Goal: Task Accomplishment & Management: Manage account settings

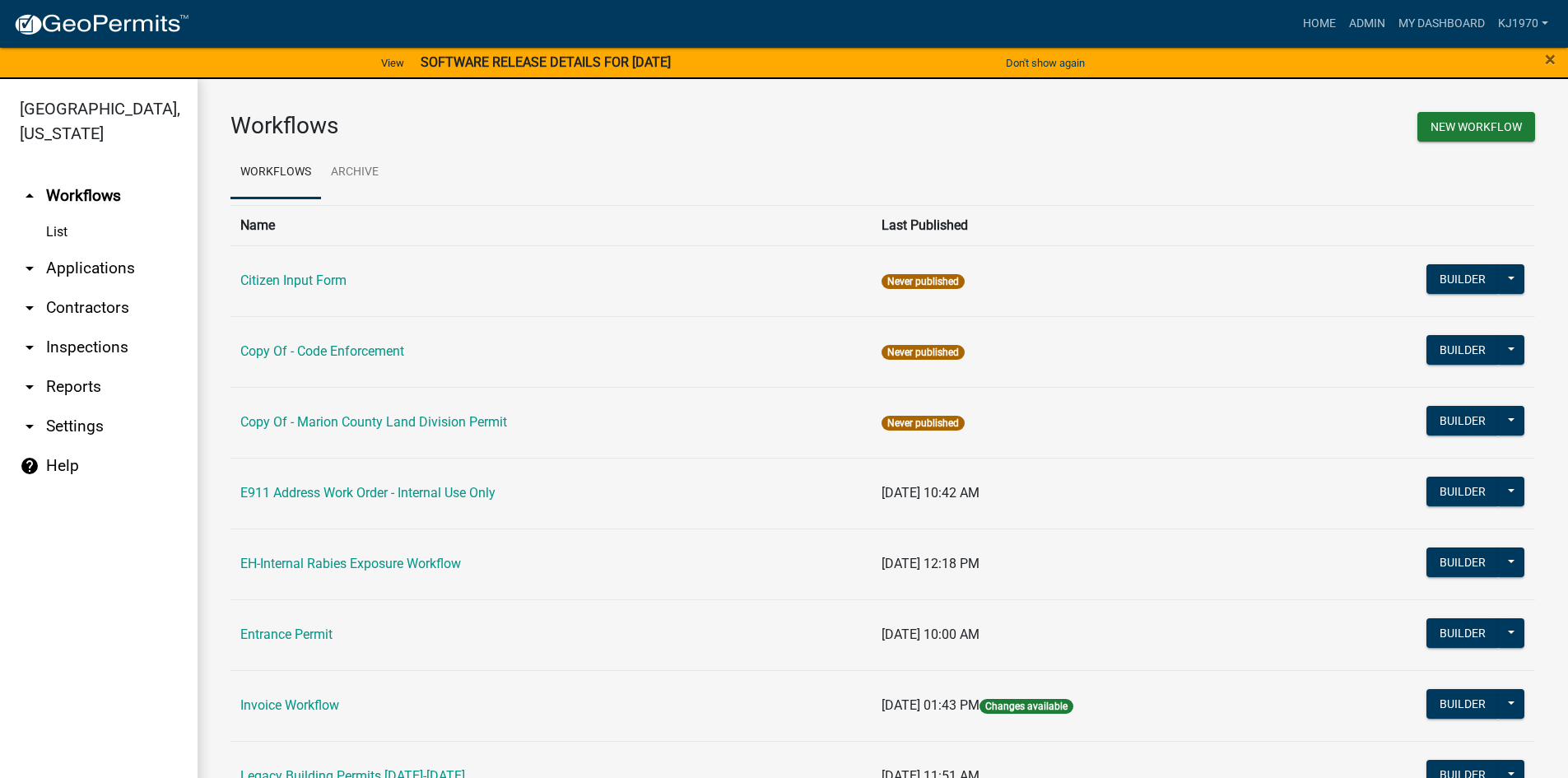
click at [53, 249] on link "arrow_drop_down Applications" at bounding box center [98, 268] width 198 height 39
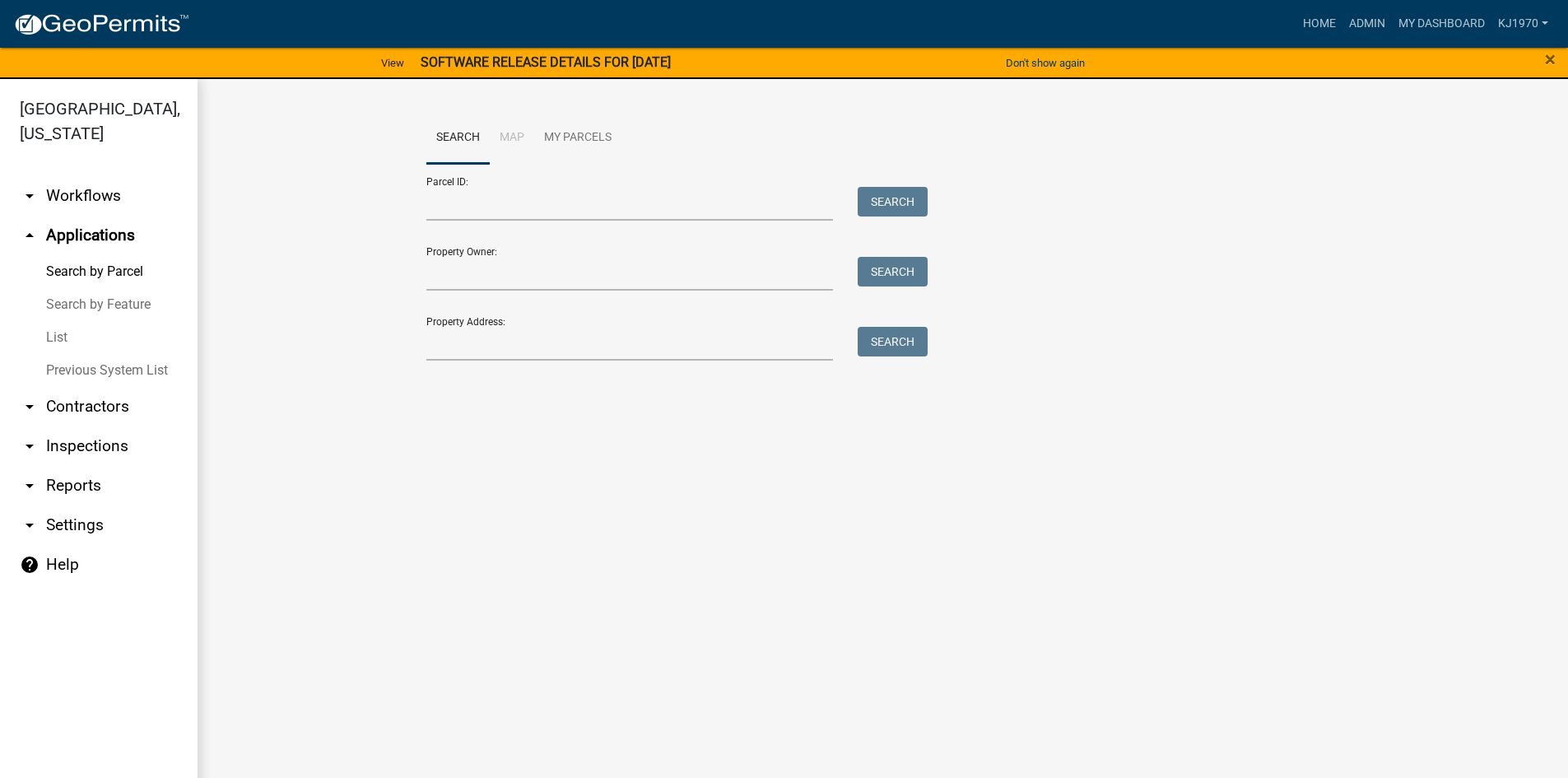
click at [52, 321] on link "List" at bounding box center [98, 337] width 198 height 33
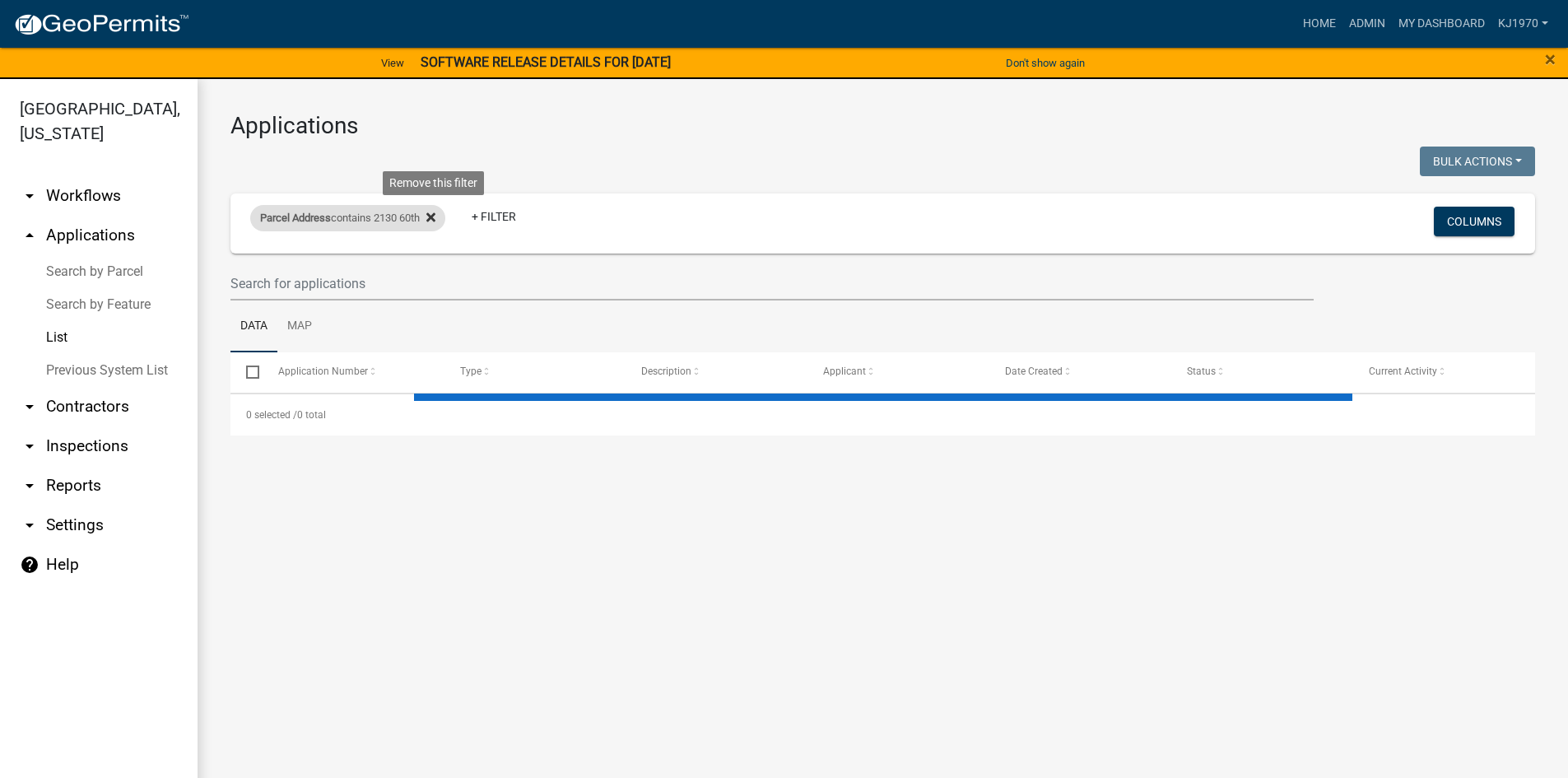
click at [436, 222] on icon at bounding box center [431, 217] width 9 height 13
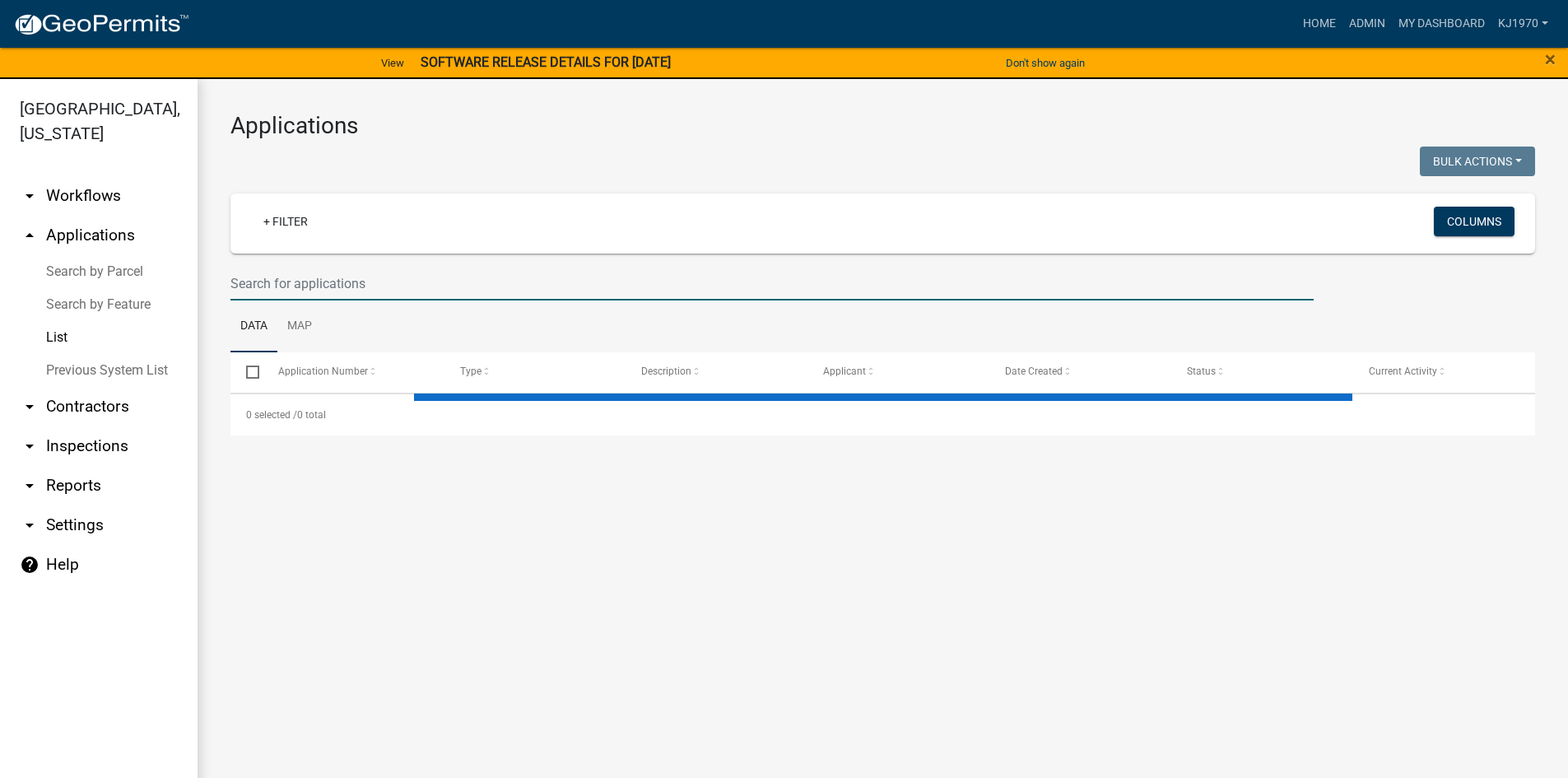
click at [436, 280] on input "text" at bounding box center [772, 284] width 1083 height 33
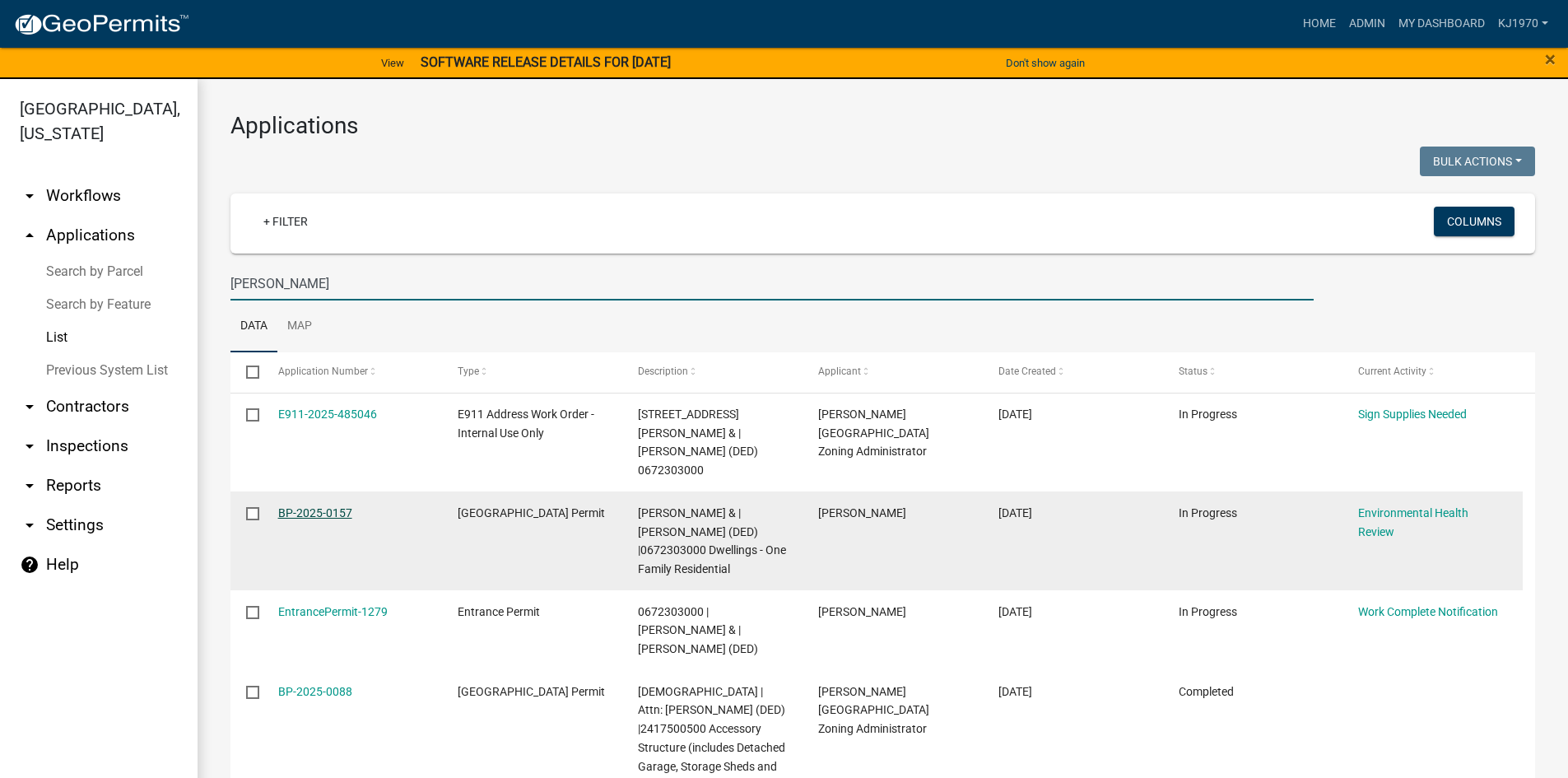
type input "[PERSON_NAME]"
click at [325, 506] on link "BP-2025-0157" at bounding box center [315, 513] width 74 height 13
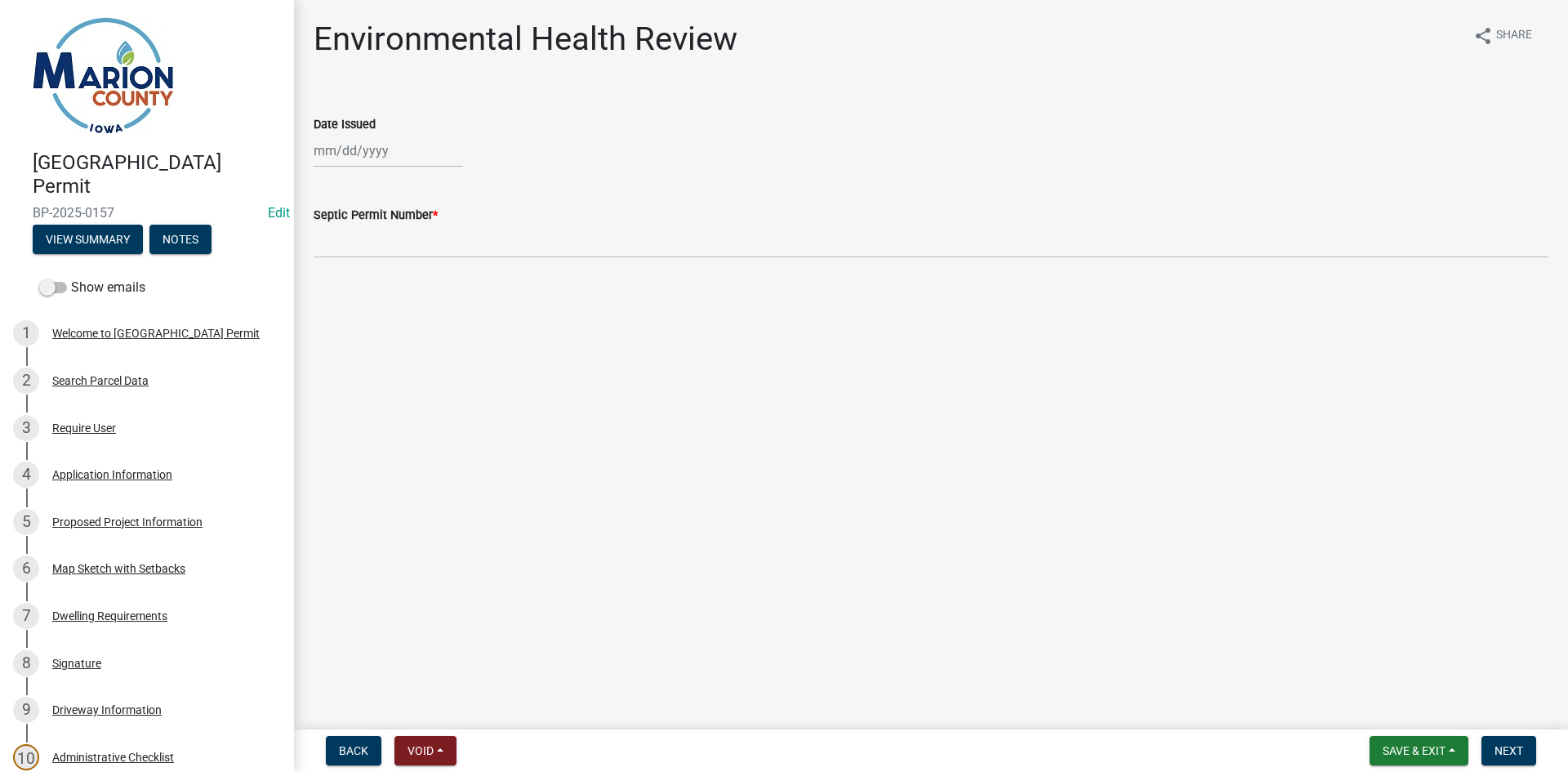
scroll to position [559, 0]
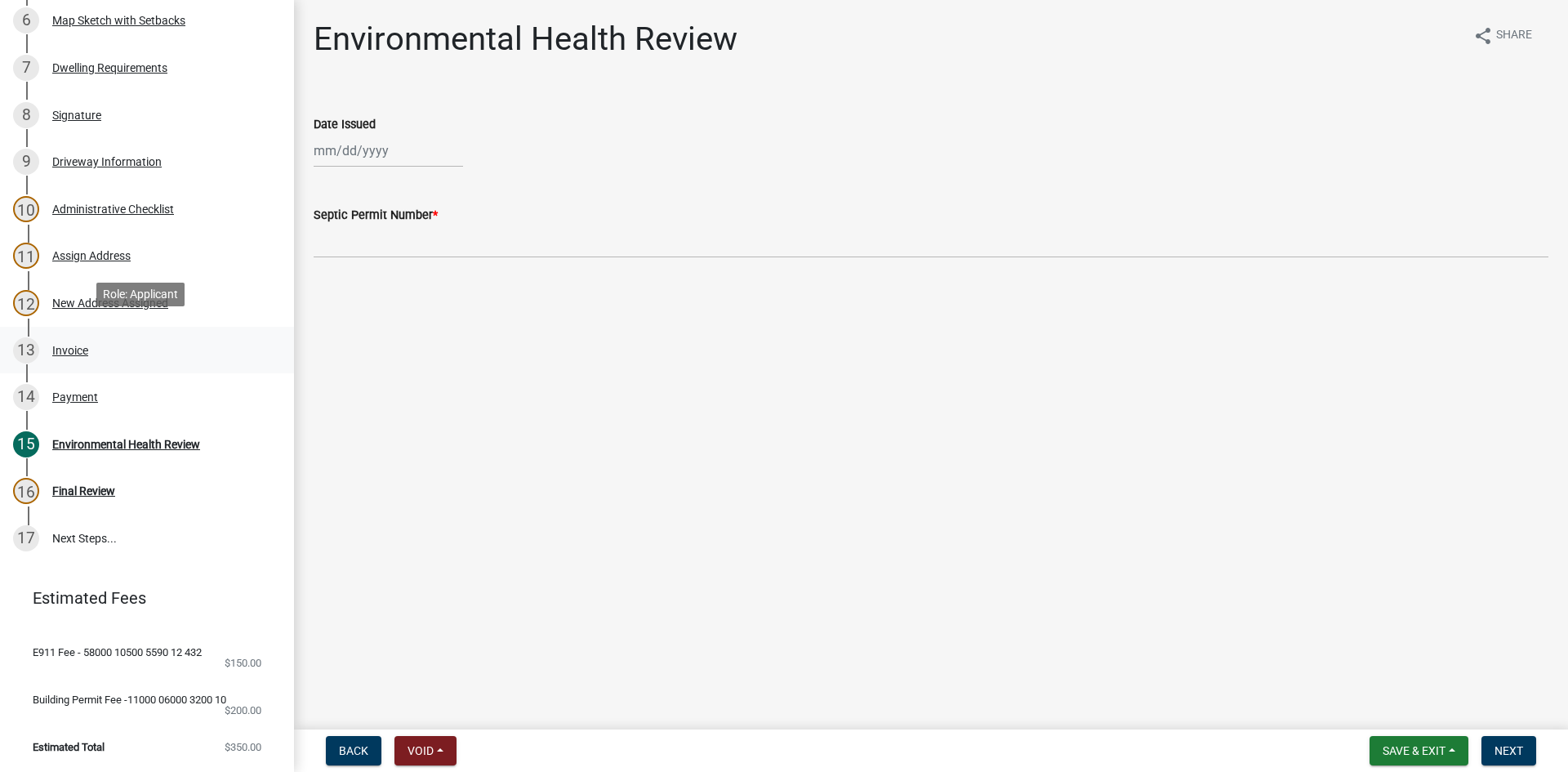
click at [68, 345] on div "Invoice" at bounding box center [70, 350] width 36 height 12
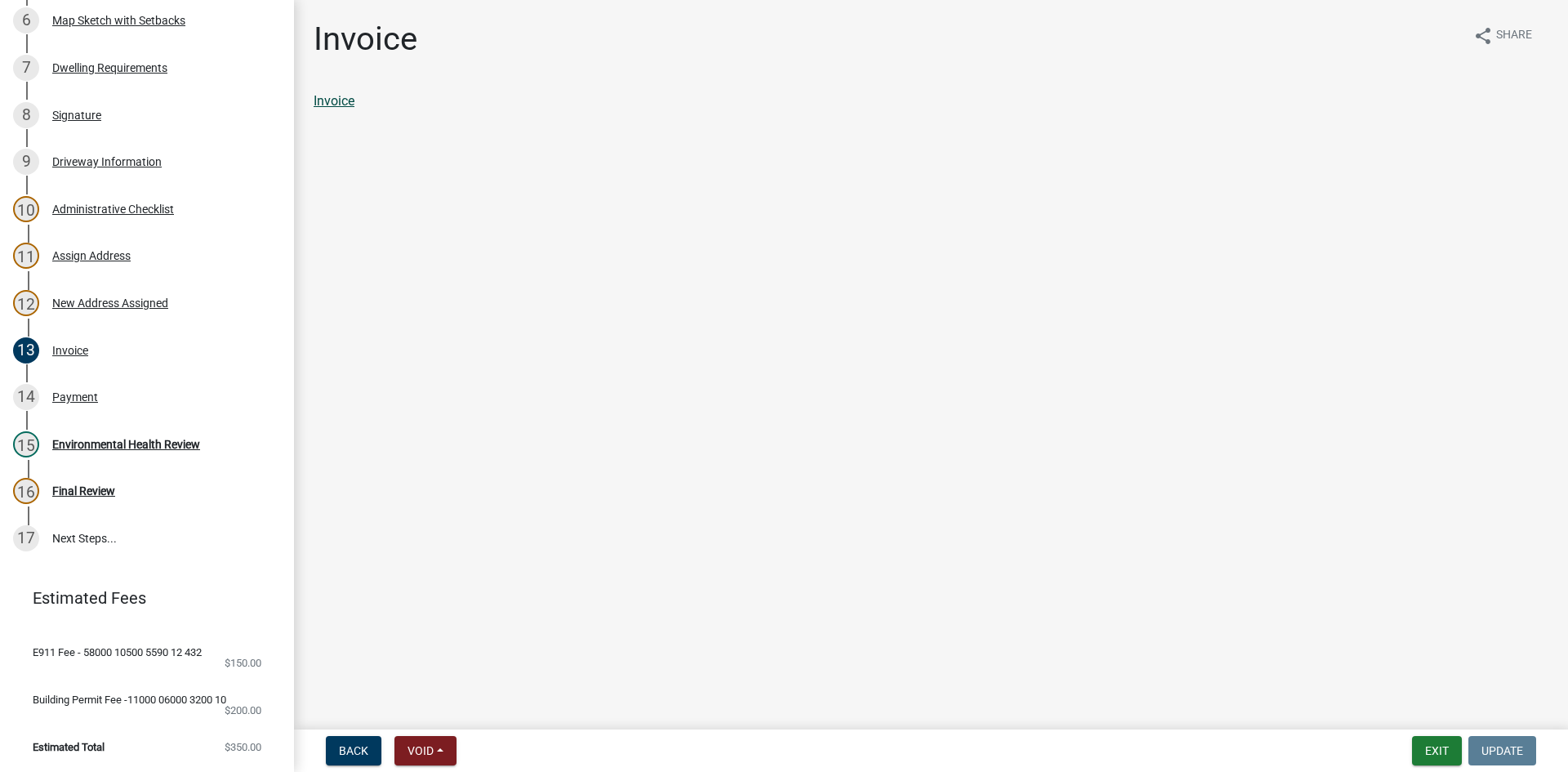
click at [337, 100] on link "Invoice" at bounding box center [334, 100] width 41 height 16
click at [75, 384] on div "14 Payment" at bounding box center [141, 397] width 255 height 27
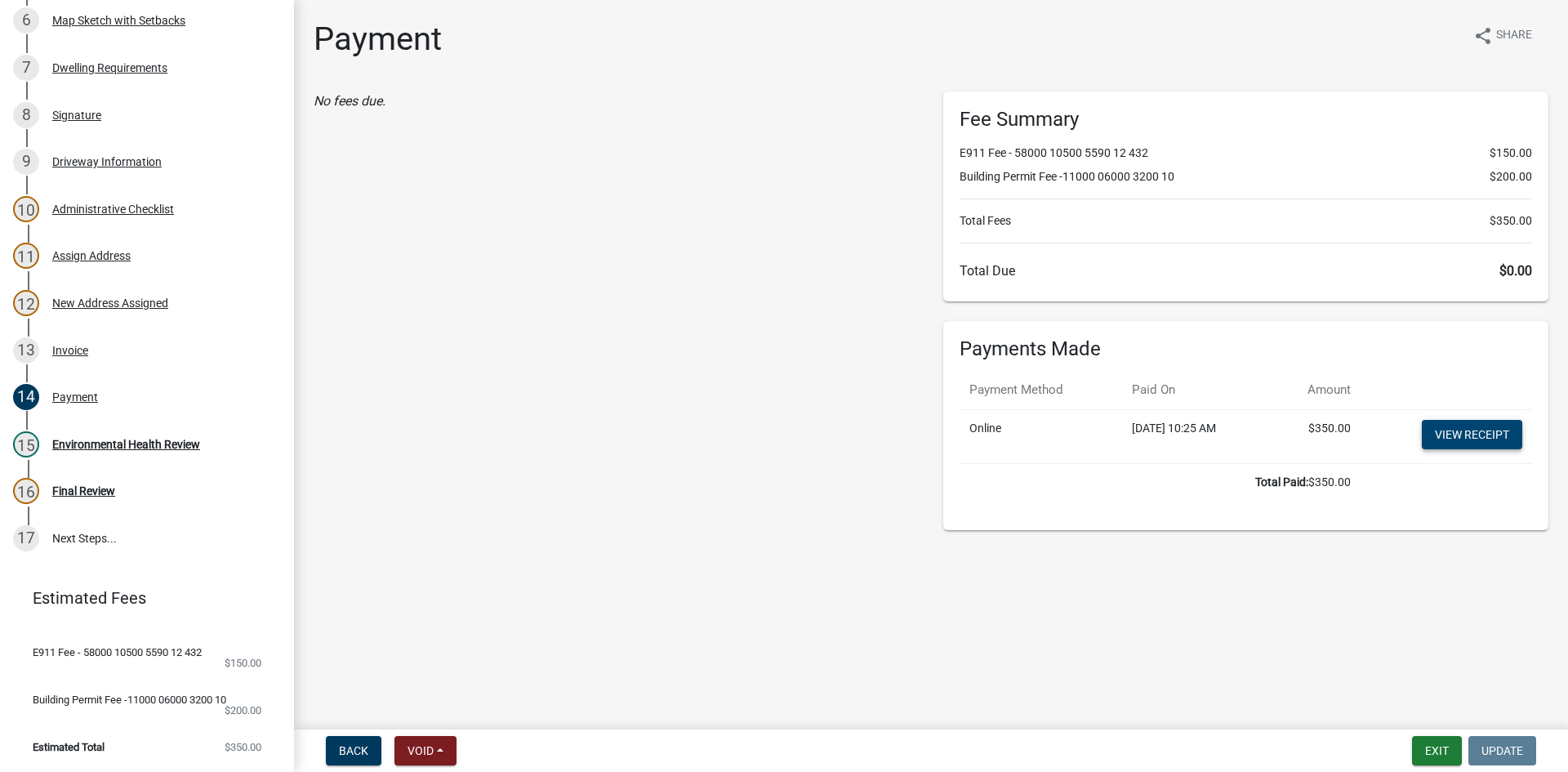
click at [1474, 437] on link "View receipt" at bounding box center [1472, 435] width 100 height 30
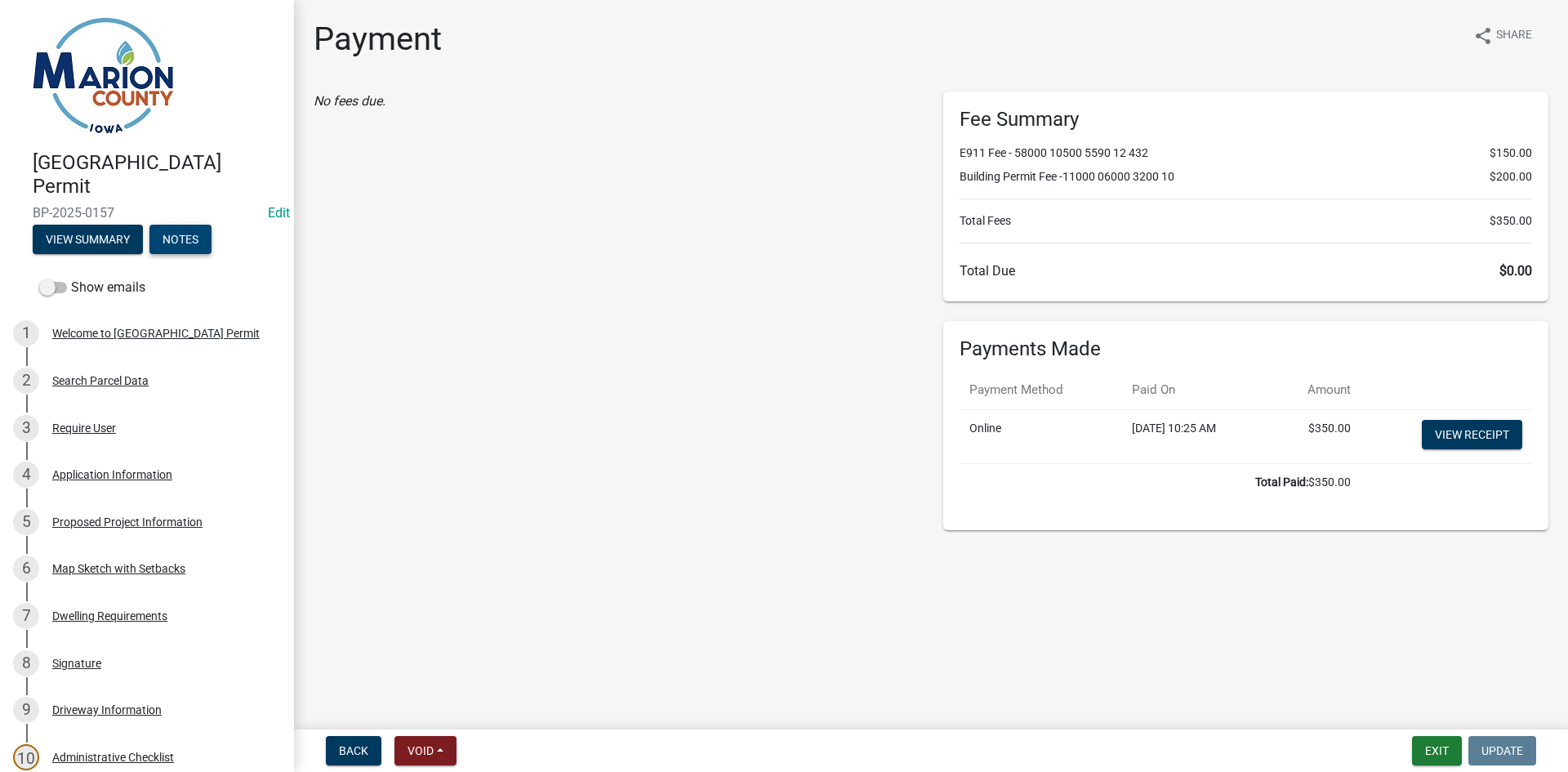
click at [195, 235] on button "Notes" at bounding box center [180, 239] width 62 height 30
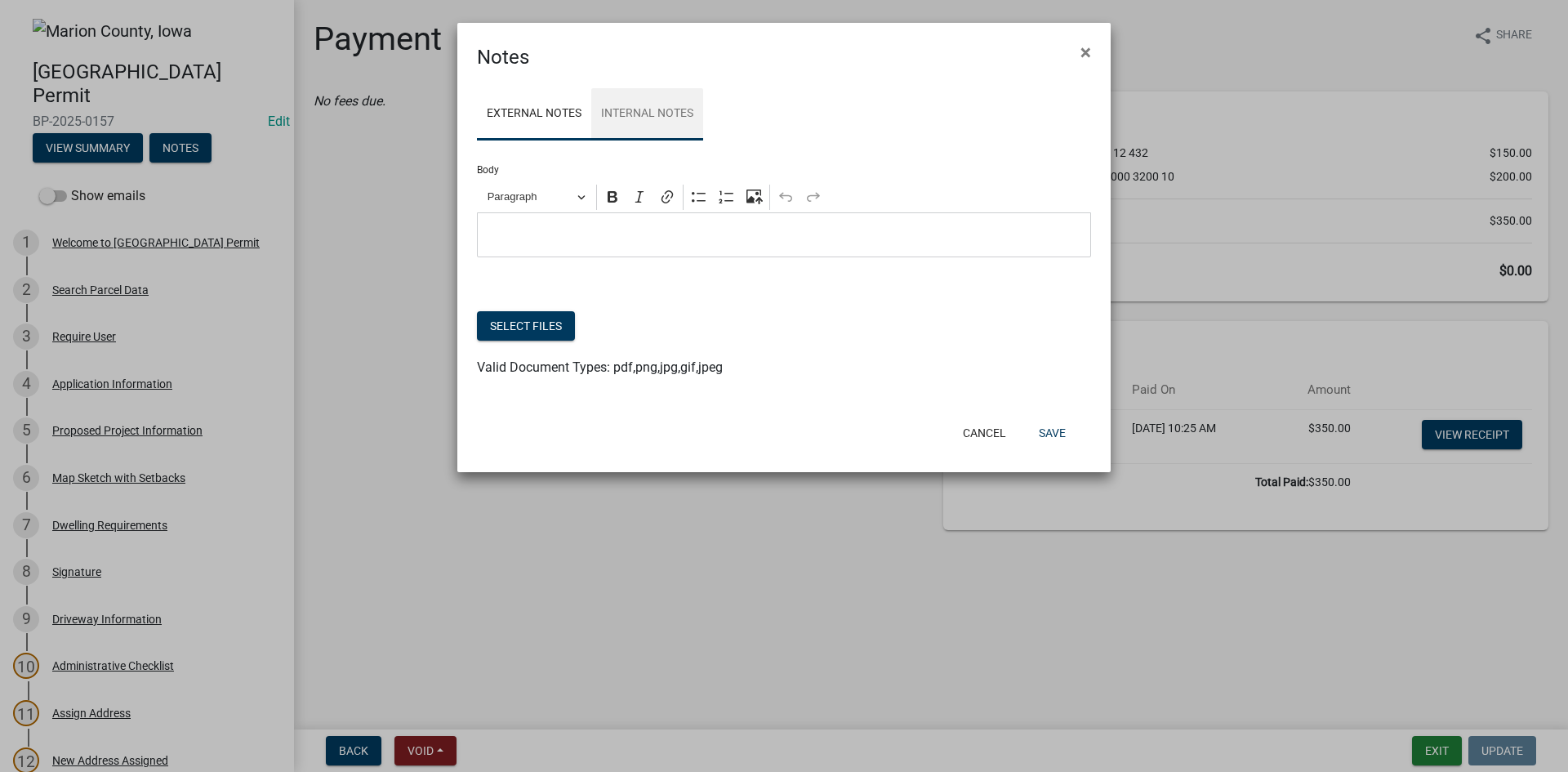
click at [631, 101] on link "Internal Notes" at bounding box center [647, 114] width 112 height 52
click at [508, 334] on button "Select files" at bounding box center [526, 326] width 98 height 30
drag, startPoint x: 619, startPoint y: 29, endPoint x: 614, endPoint y: 86, distance: 57.2
click at [612, 111] on form "Notes × External Notes Internal Notes Body Rich Text Editor Paragraph Bold Ital…" at bounding box center [784, 240] width 654 height 435
click at [628, 25] on div "Notes ×" at bounding box center [784, 47] width 654 height 49
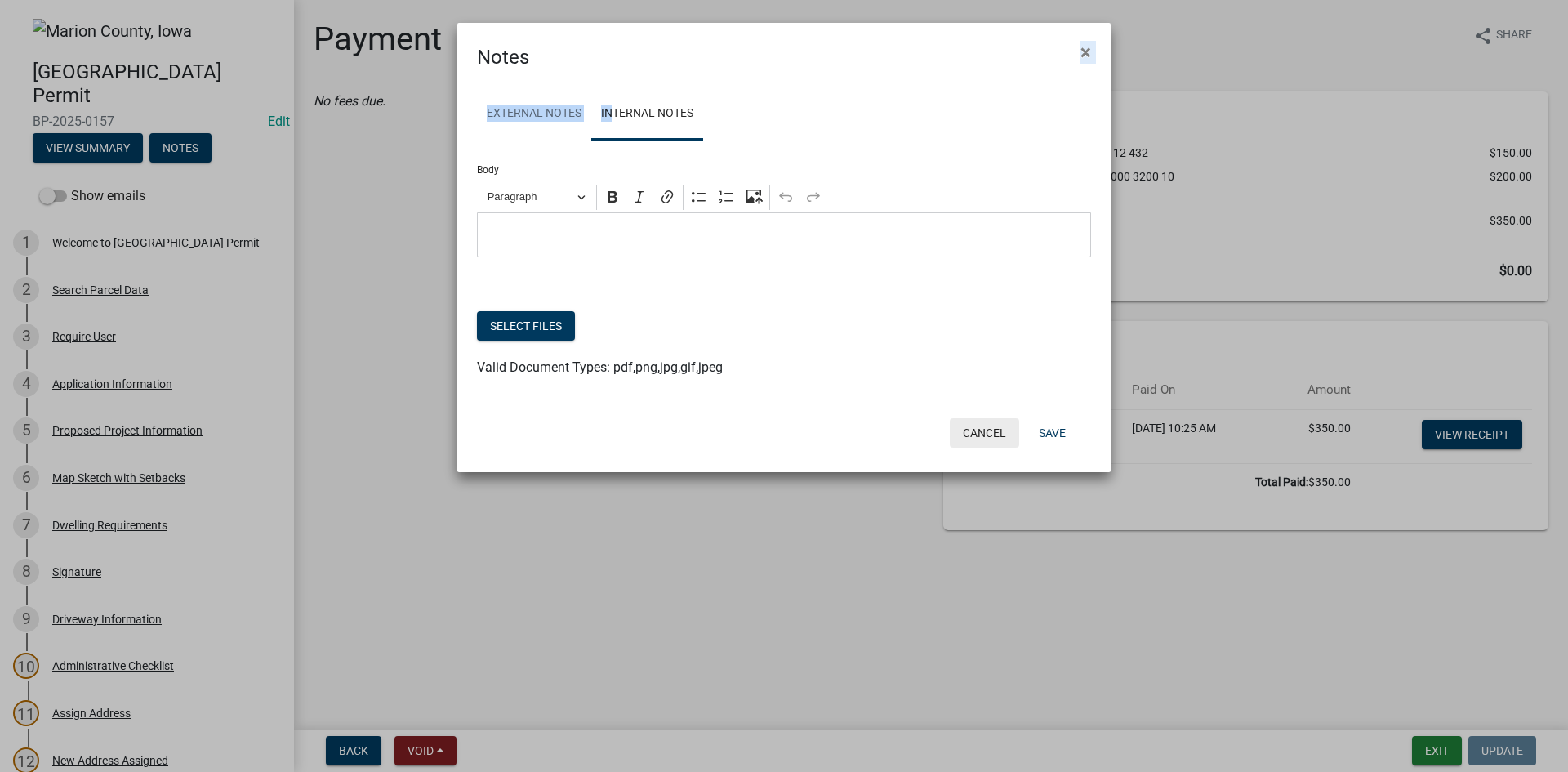
click at [977, 435] on button "Cancel" at bounding box center [985, 433] width 70 height 30
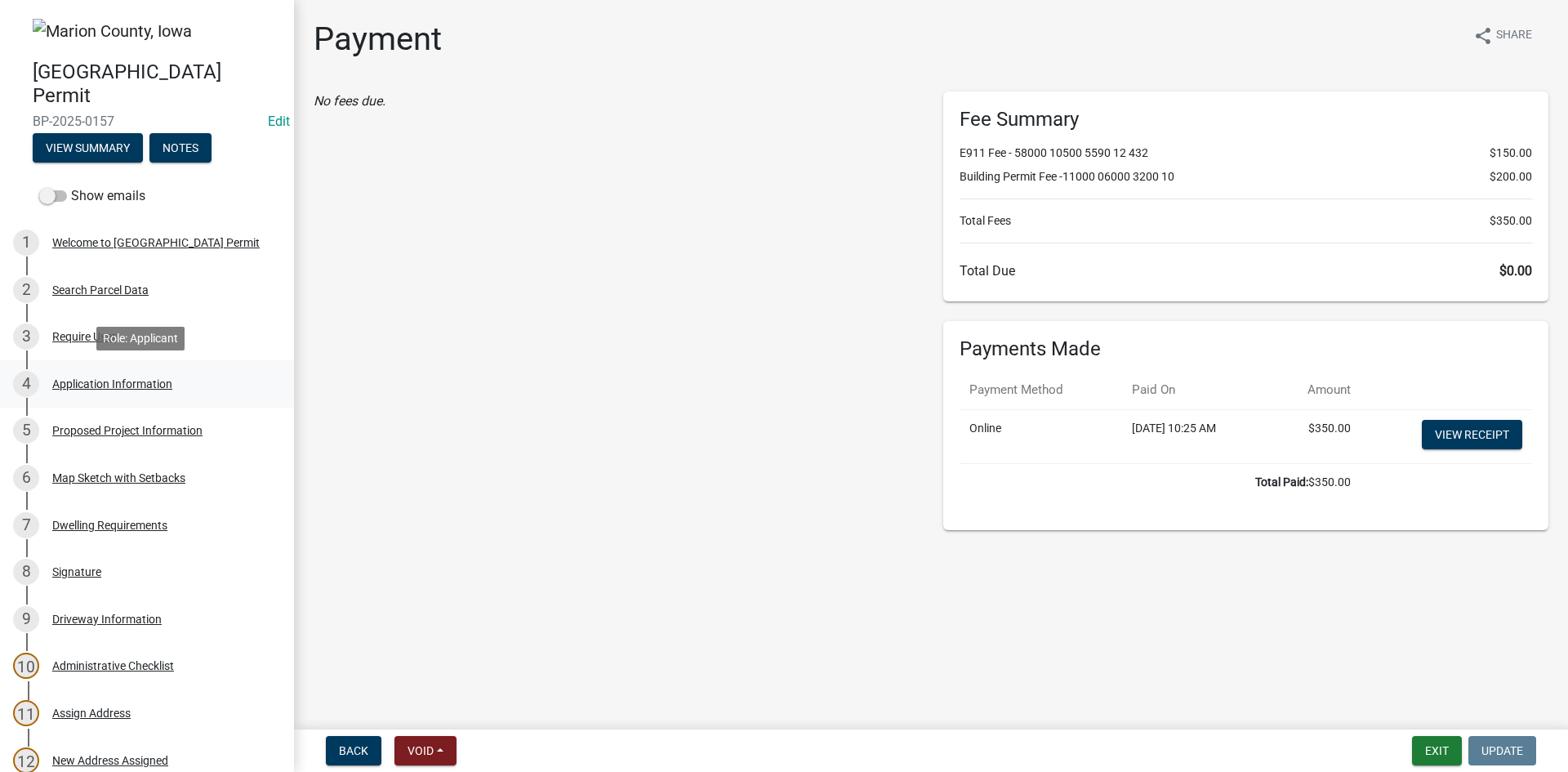
click at [84, 384] on div "Application Information" at bounding box center [112, 384] width 120 height 12
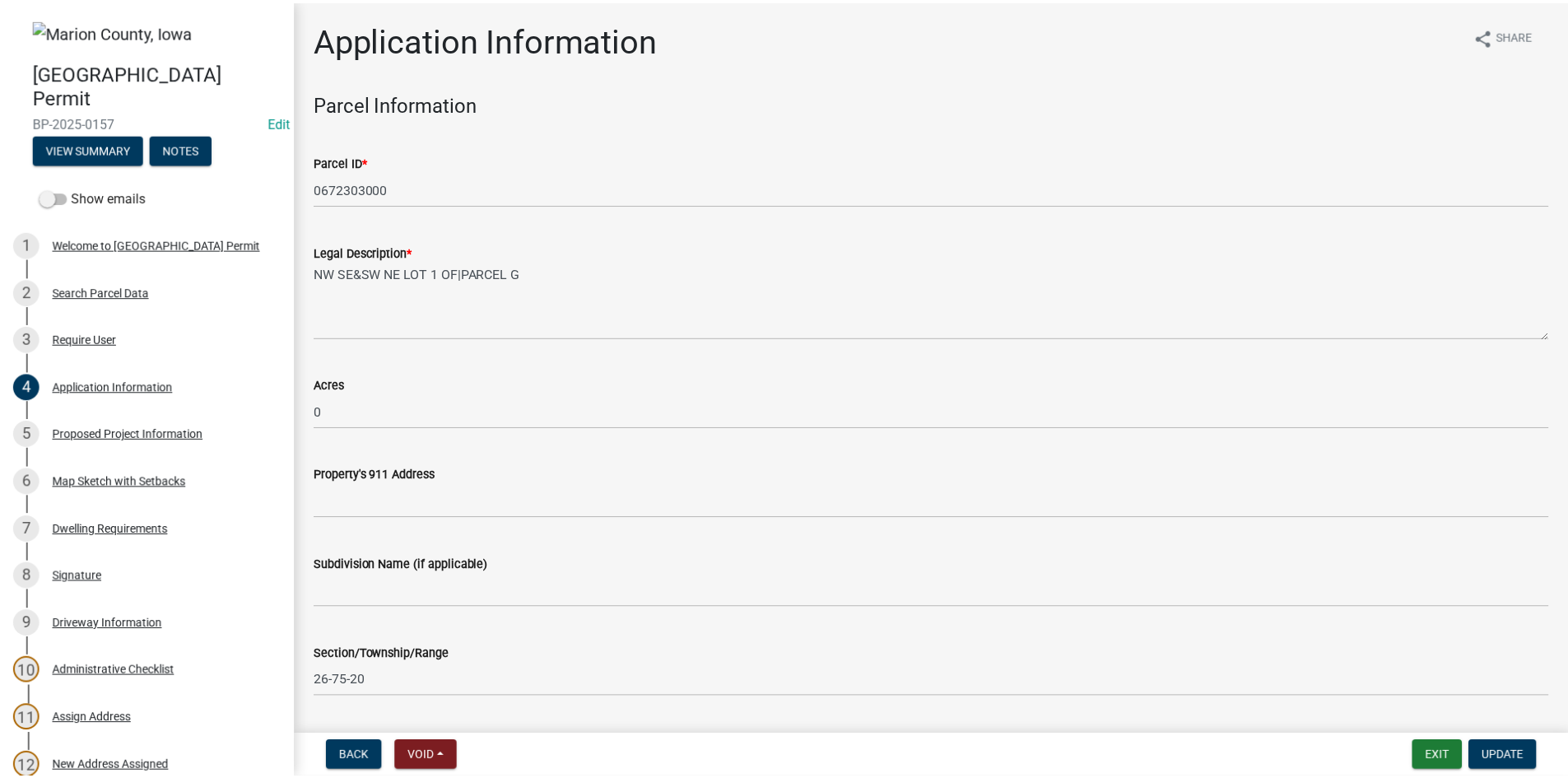
scroll to position [637, 0]
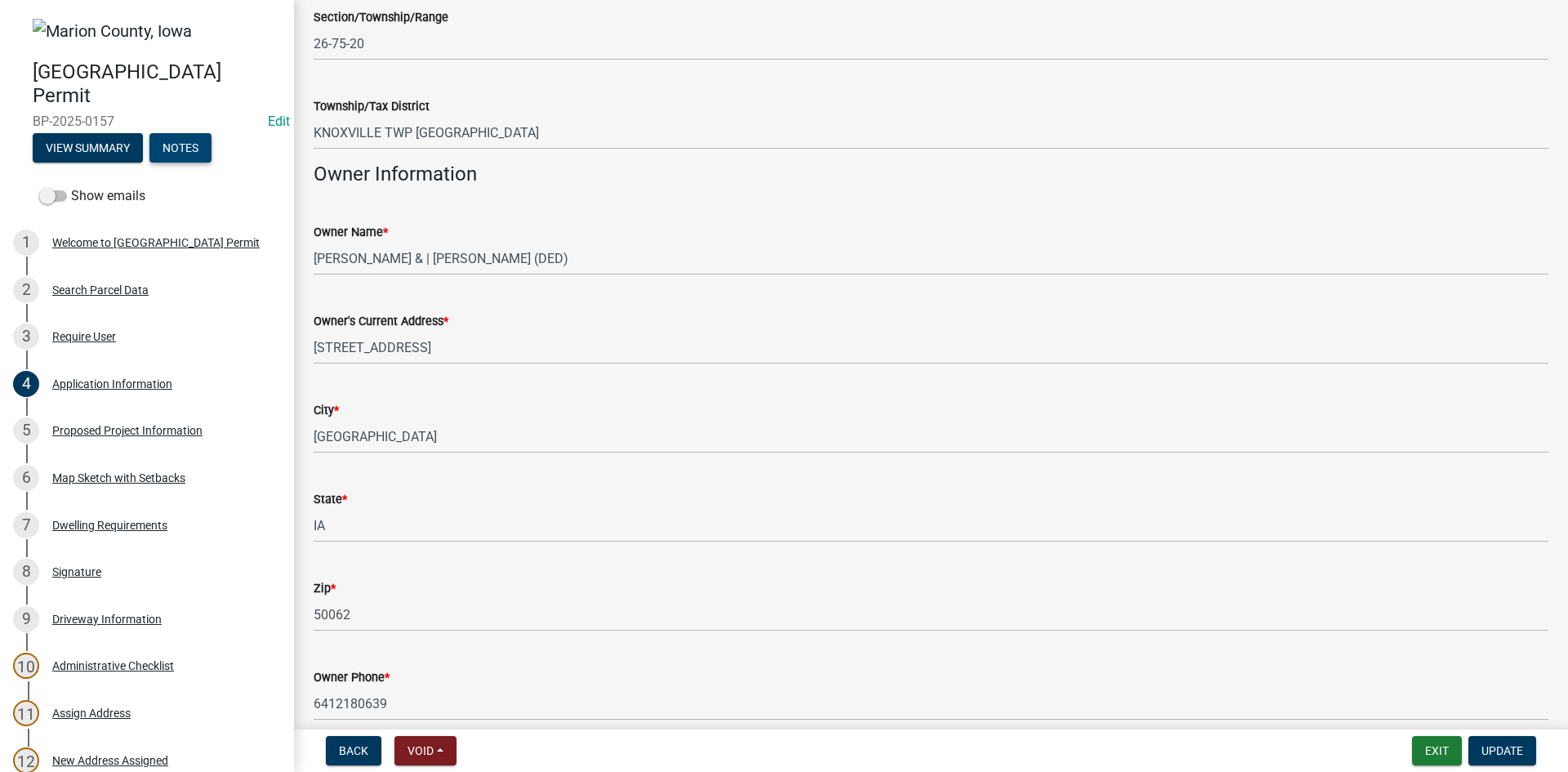
click at [187, 147] on button "Notes" at bounding box center [180, 148] width 62 height 30
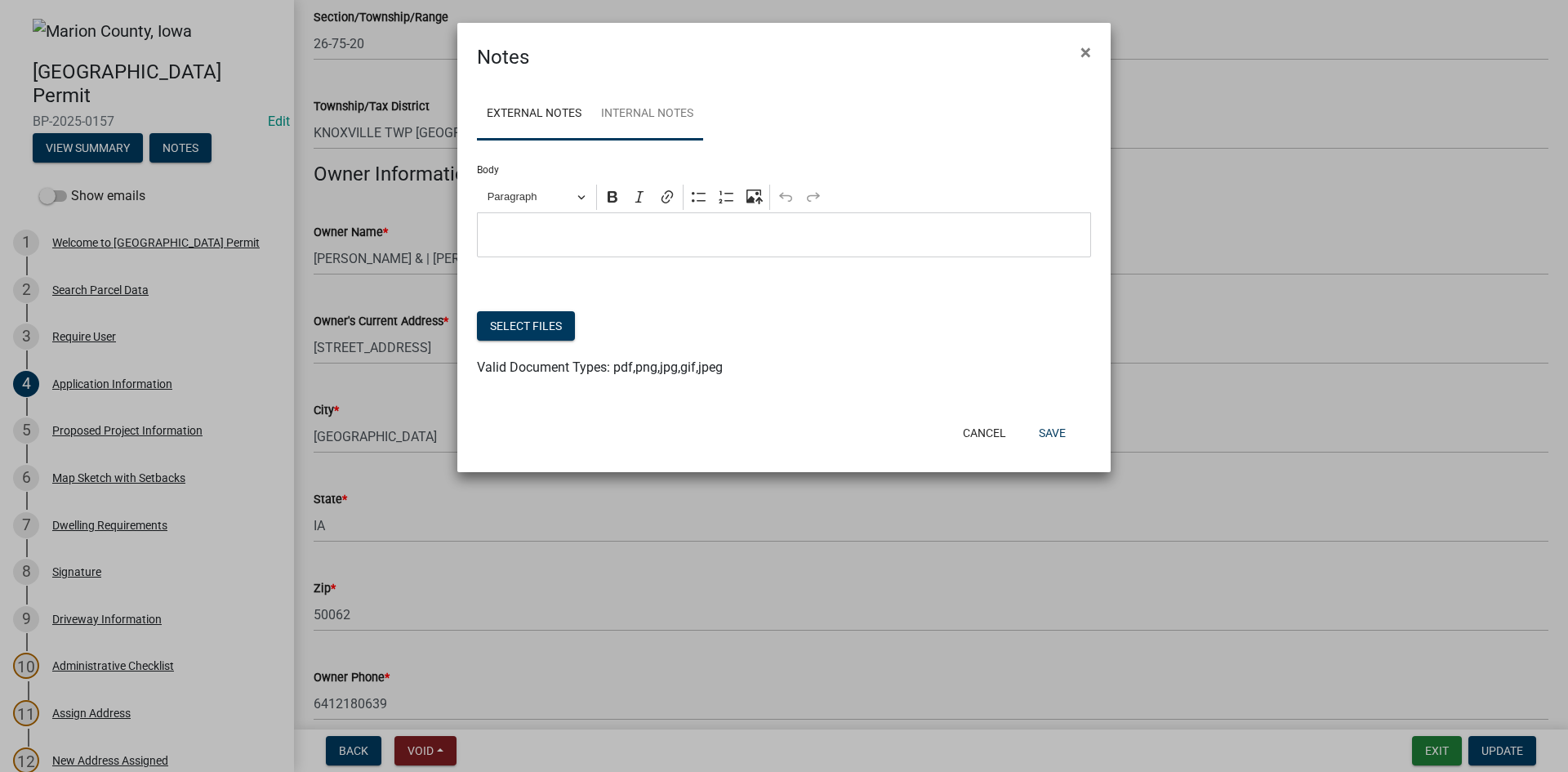
click at [620, 112] on link "Internal Notes" at bounding box center [647, 114] width 112 height 52
click at [516, 325] on button "Select files" at bounding box center [526, 326] width 98 height 30
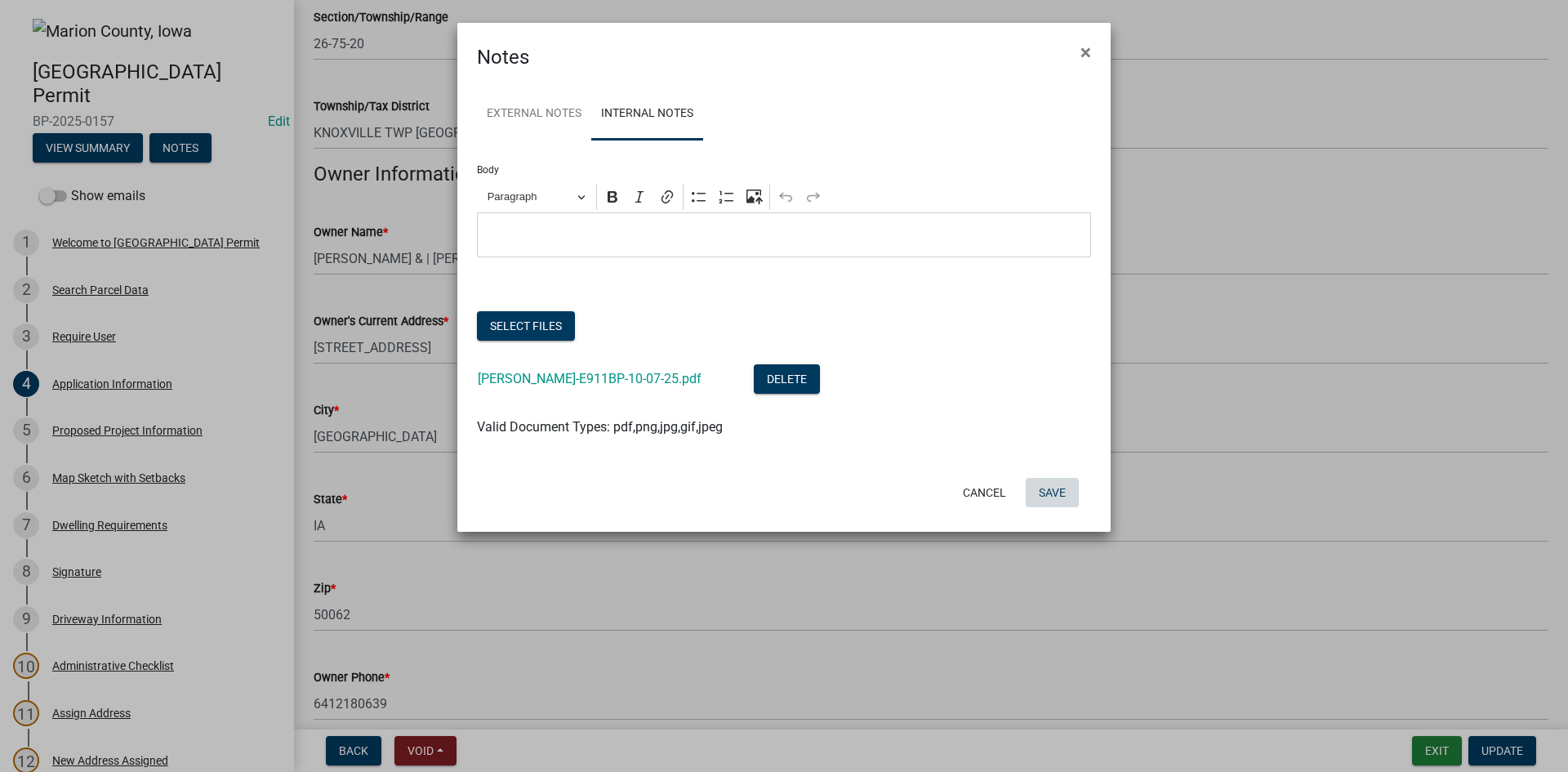
click at [1051, 495] on button "Save" at bounding box center [1053, 493] width 53 height 30
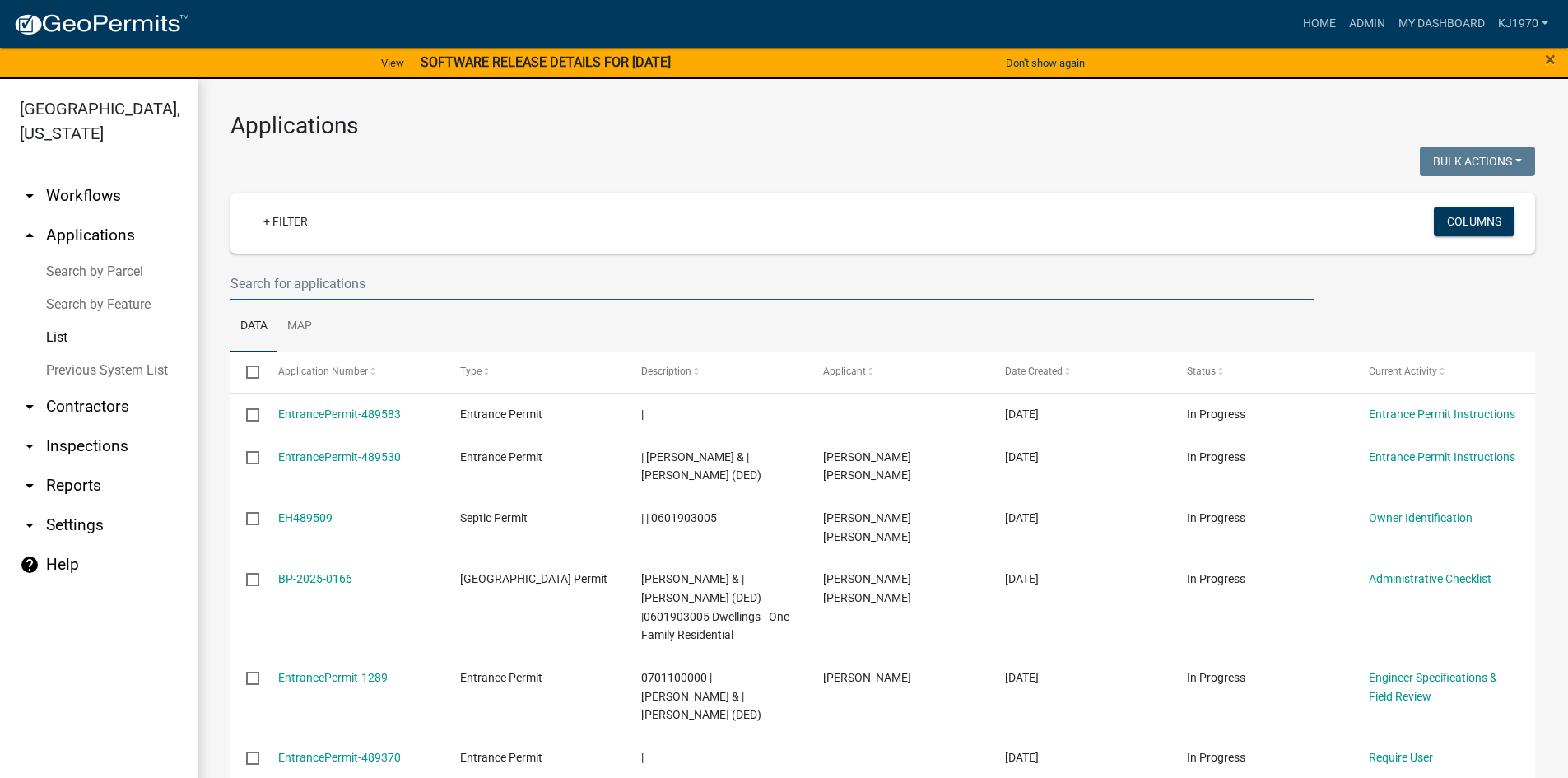
click at [338, 280] on input "text" at bounding box center [772, 284] width 1083 height 33
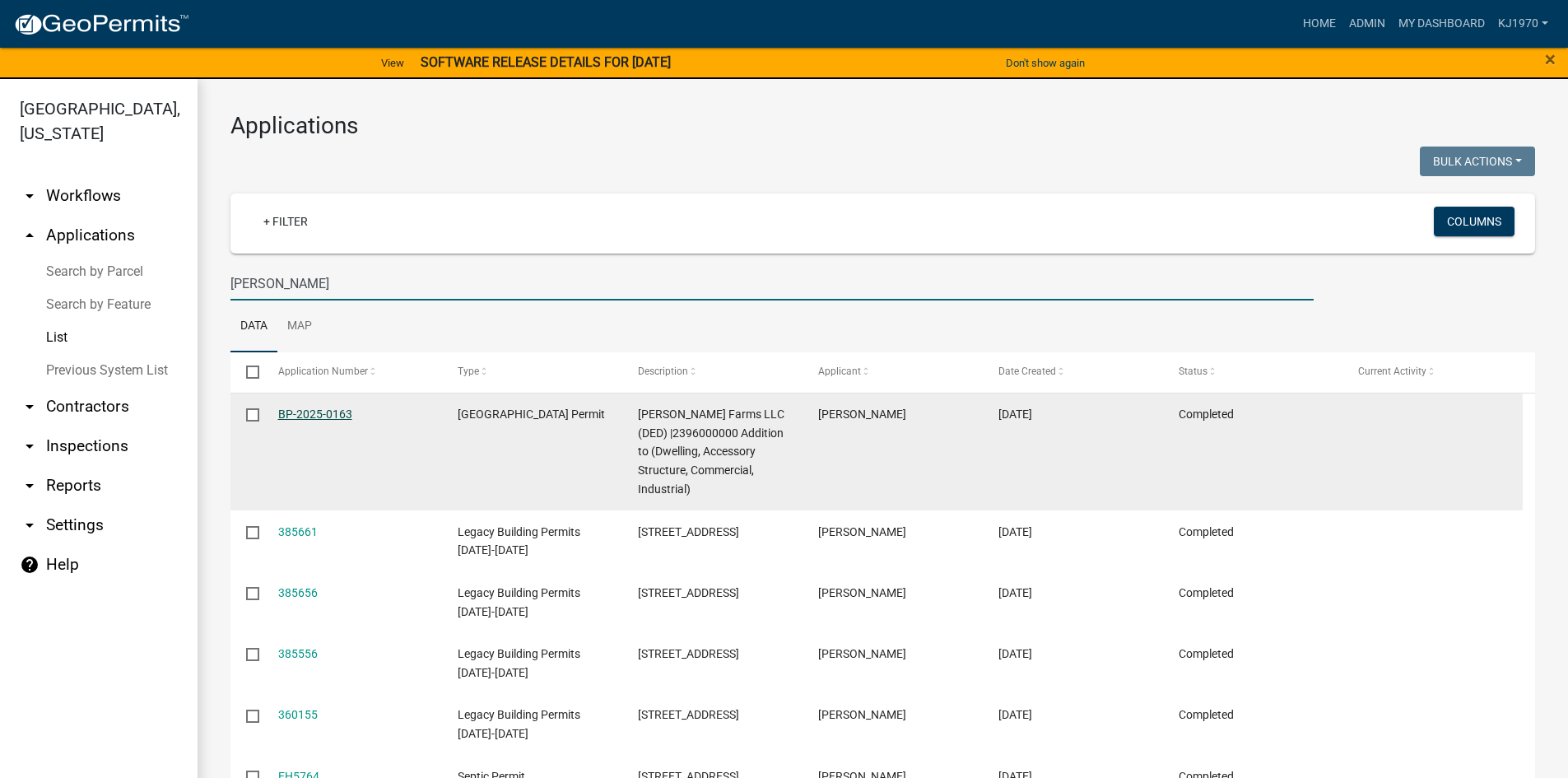
type input "[PERSON_NAME]"
click at [325, 413] on link "BP-2025-0163" at bounding box center [315, 414] width 74 height 13
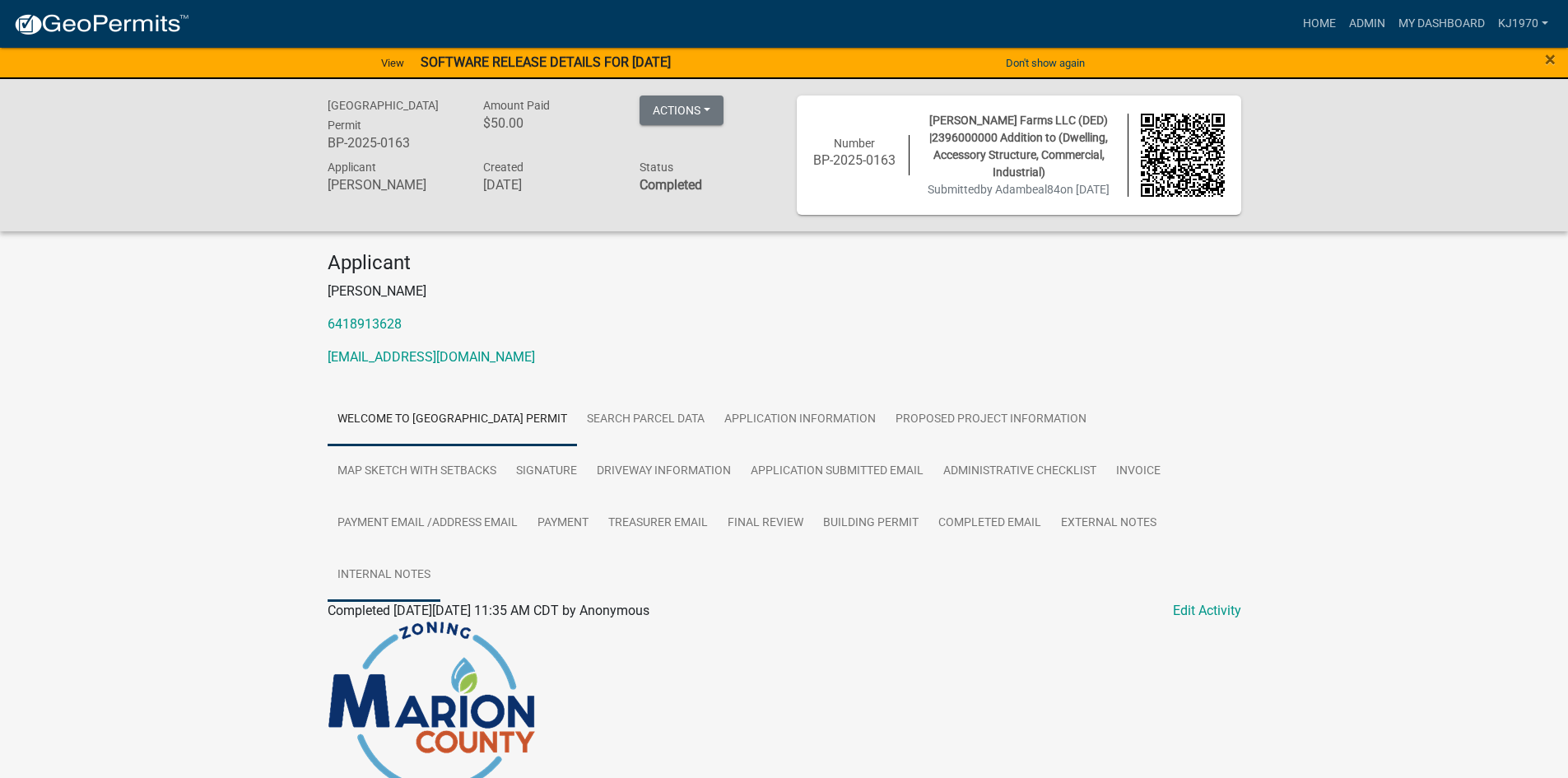
click at [413, 590] on link "Internal Notes" at bounding box center [383, 575] width 113 height 53
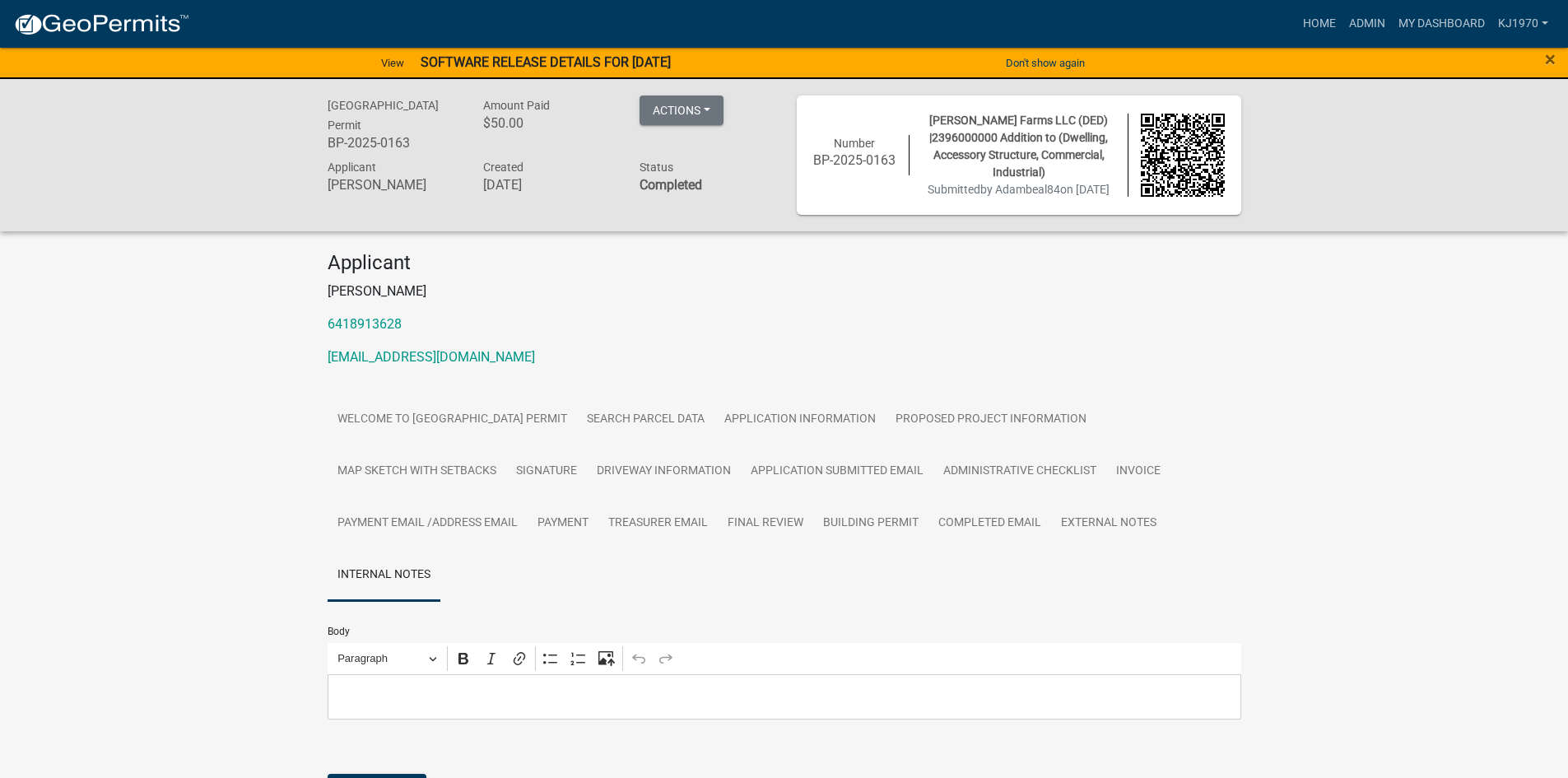
scroll to position [199, 0]
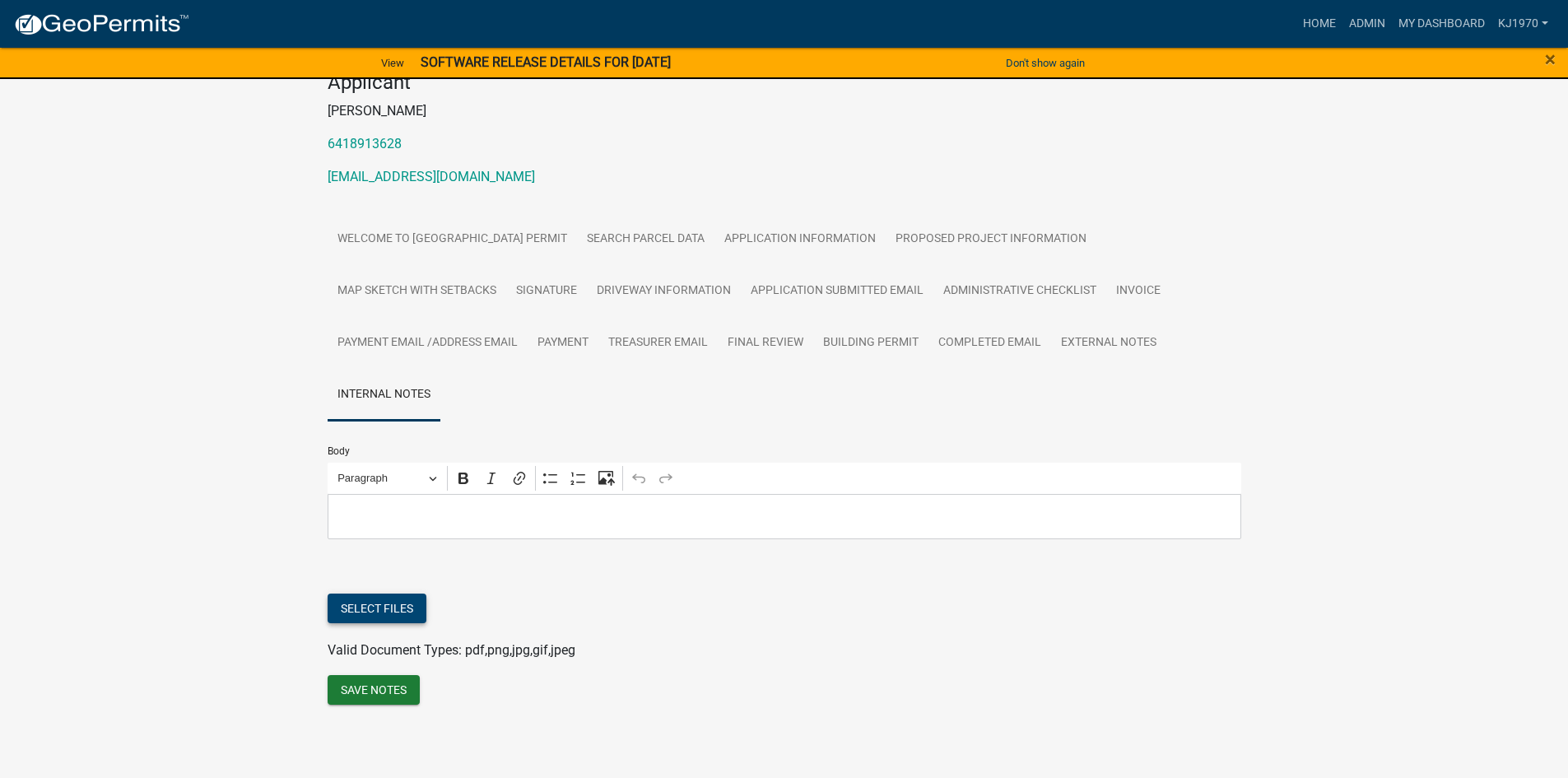
click at [356, 602] on button "Select files" at bounding box center [376, 609] width 98 height 30
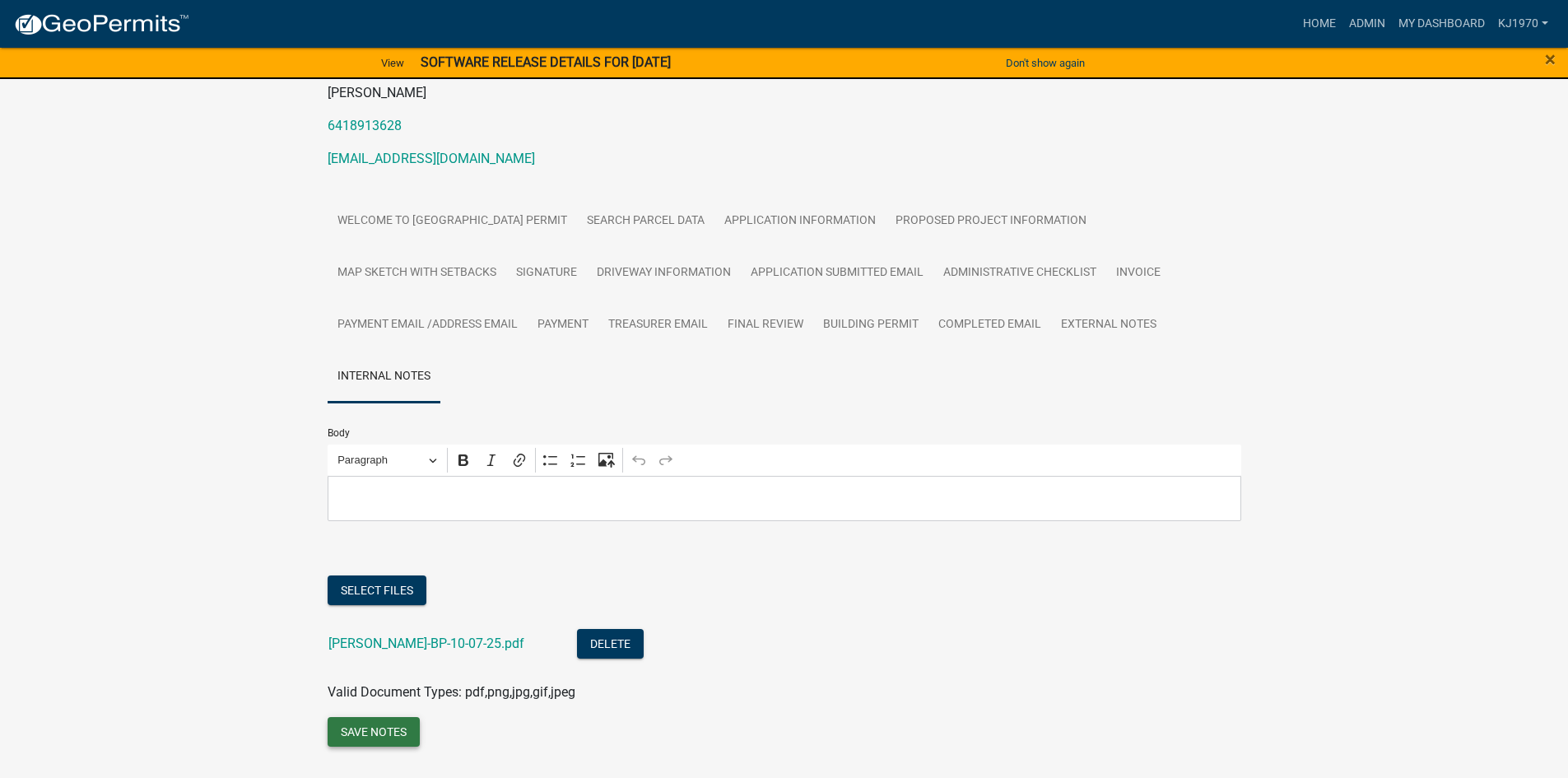
click at [383, 746] on button "Save Notes" at bounding box center [373, 732] width 92 height 30
